Goal: Task Accomplishment & Management: Manage account settings

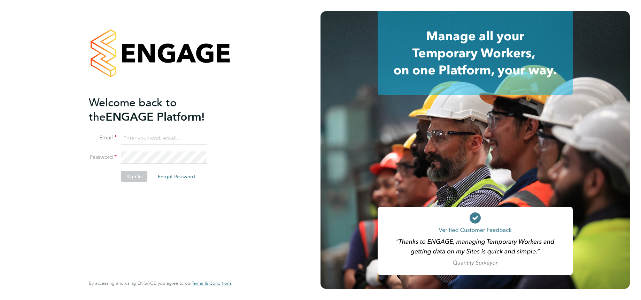
type input "timlerwill@itsconstruction.co.uk"
click at [149, 204] on div "Welcome back to the ENGAGE Platform! Email timlerwill@itsconstruction.co.uk Pas…" at bounding box center [157, 184] width 136 height 179
click at [134, 176] on button "Sign In" at bounding box center [134, 176] width 26 height 11
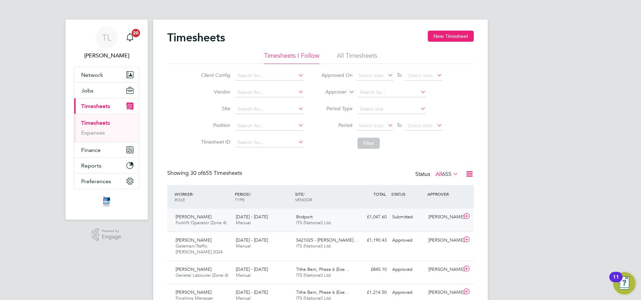
click at [353, 218] on div "Bridport ITS (National) Ltd." at bounding box center [323, 220] width 60 height 17
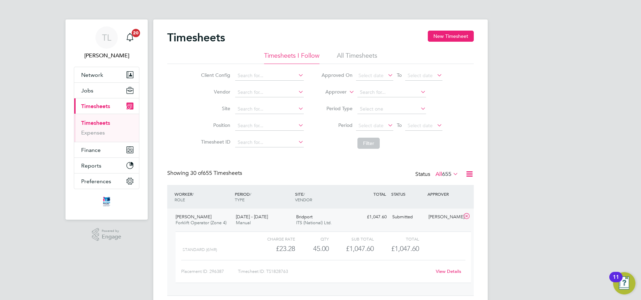
click at [461, 271] on link "View Details" at bounding box center [448, 272] width 25 height 6
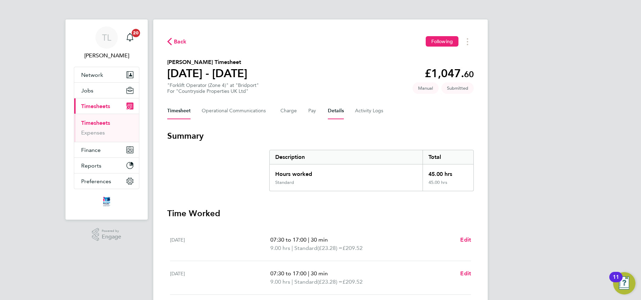
click at [344, 114] on button "Details" at bounding box center [336, 111] width 16 height 17
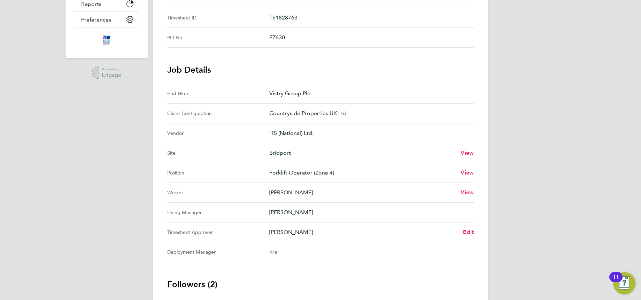
scroll to position [174, 0]
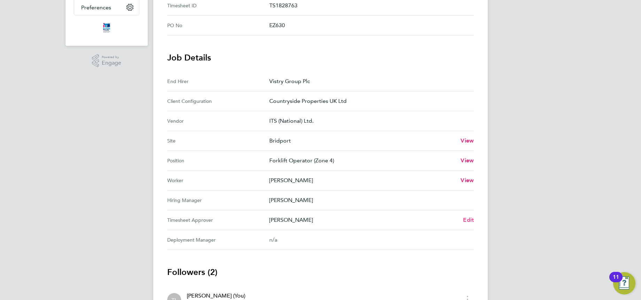
click at [474, 219] on span "Edit" at bounding box center [468, 220] width 11 height 7
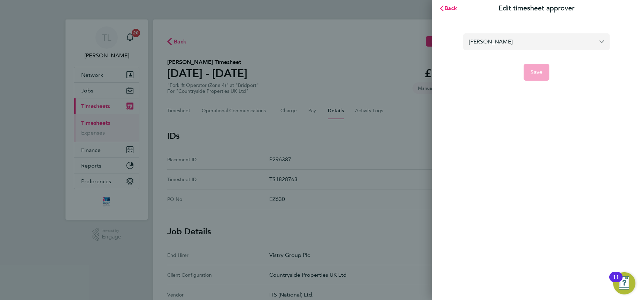
click at [520, 39] on input "Chris Hickey" at bounding box center [536, 41] width 146 height 16
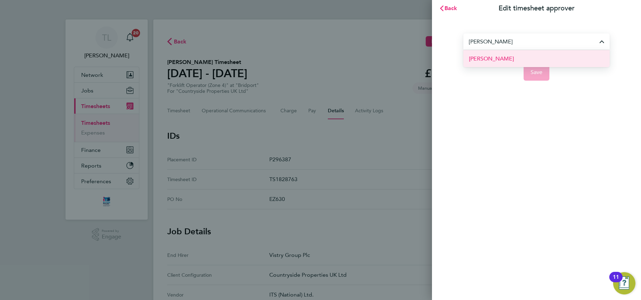
click at [509, 55] on li "[PERSON_NAME]" at bounding box center [536, 58] width 146 height 17
type input "[PERSON_NAME]"
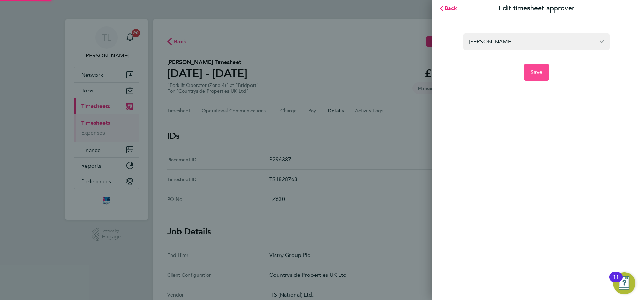
click at [536, 73] on span "Save" at bounding box center [536, 72] width 12 height 7
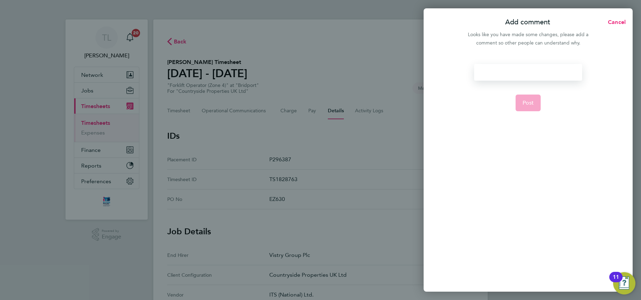
click at [519, 73] on div at bounding box center [528, 72] width 108 height 17
click at [534, 101] on button "Post" at bounding box center [527, 103] width 25 height 17
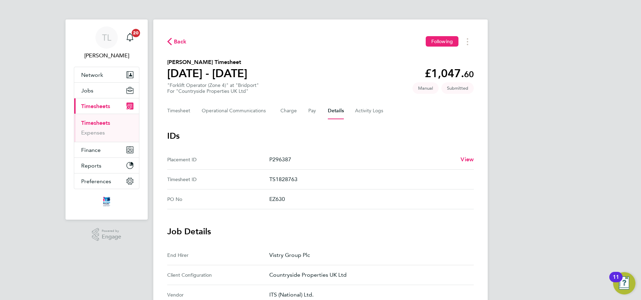
click at [110, 124] on link "Timesheets" at bounding box center [95, 123] width 29 height 7
